Goal: Transaction & Acquisition: Purchase product/service

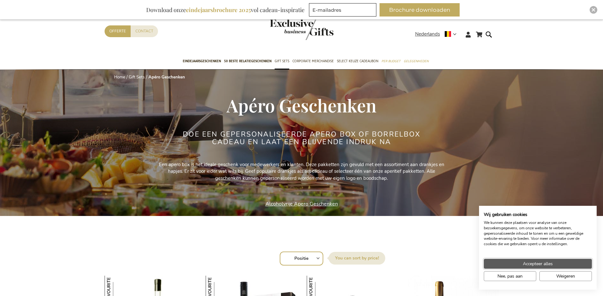
click at [533, 265] on span "Accepteer alles" at bounding box center [538, 264] width 30 height 7
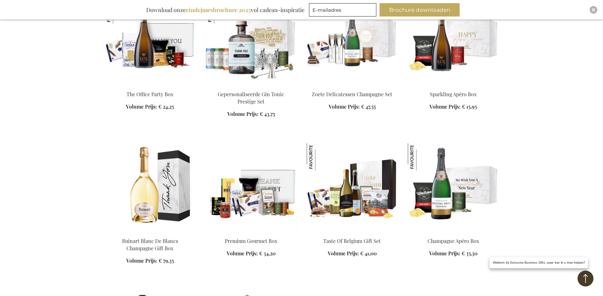
scroll to position [477, 0]
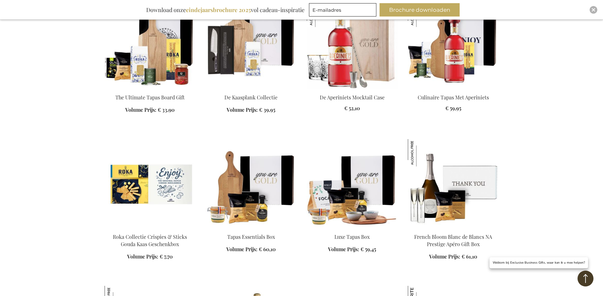
scroll to position [1272, 0]
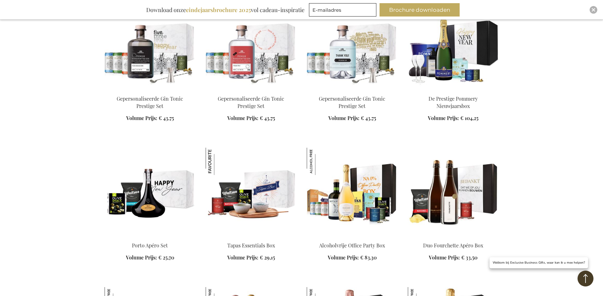
scroll to position [2575, 0]
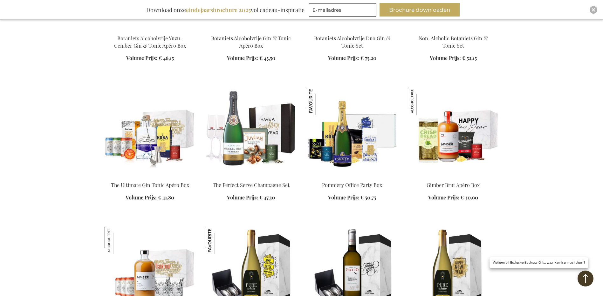
scroll to position [2957, 0]
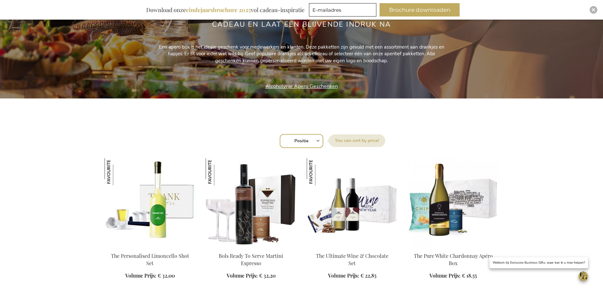
scroll to position [178, 0]
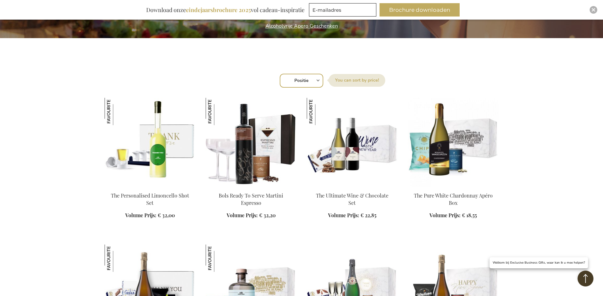
click at [346, 79] on label "Sorteer op" at bounding box center [357, 80] width 57 height 13
click at [323, 79] on select "Positie Best Sellers Meest bekeken Nieuw Biggest Saving Price: low to high Pric…" at bounding box center [302, 81] width 44 height 14
click at [310, 81] on select "Positie Best Sellers Meest bekeken Nieuw Biggest Saving Price: low to high Pric…" at bounding box center [302, 81] width 44 height 14
select select "price_asc"
click at [280, 74] on select "Positie Best Sellers Meest bekeken Nieuw Biggest Saving Price: low to high Pric…" at bounding box center [302, 81] width 44 height 14
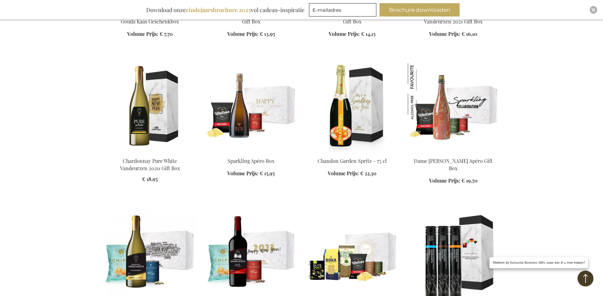
scroll to position [413, 0]
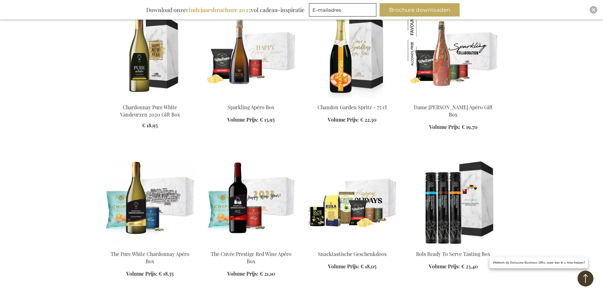
click at [331, 201] on img at bounding box center [352, 200] width 91 height 89
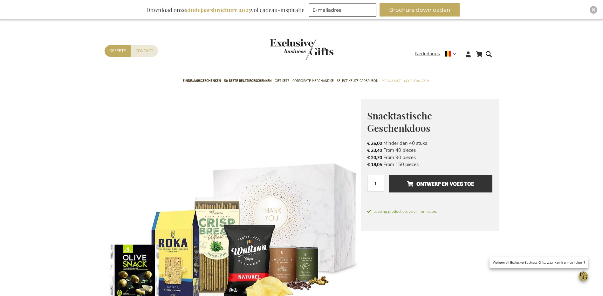
scroll to position [32, 0]
